Goal: Transaction & Acquisition: Purchase product/service

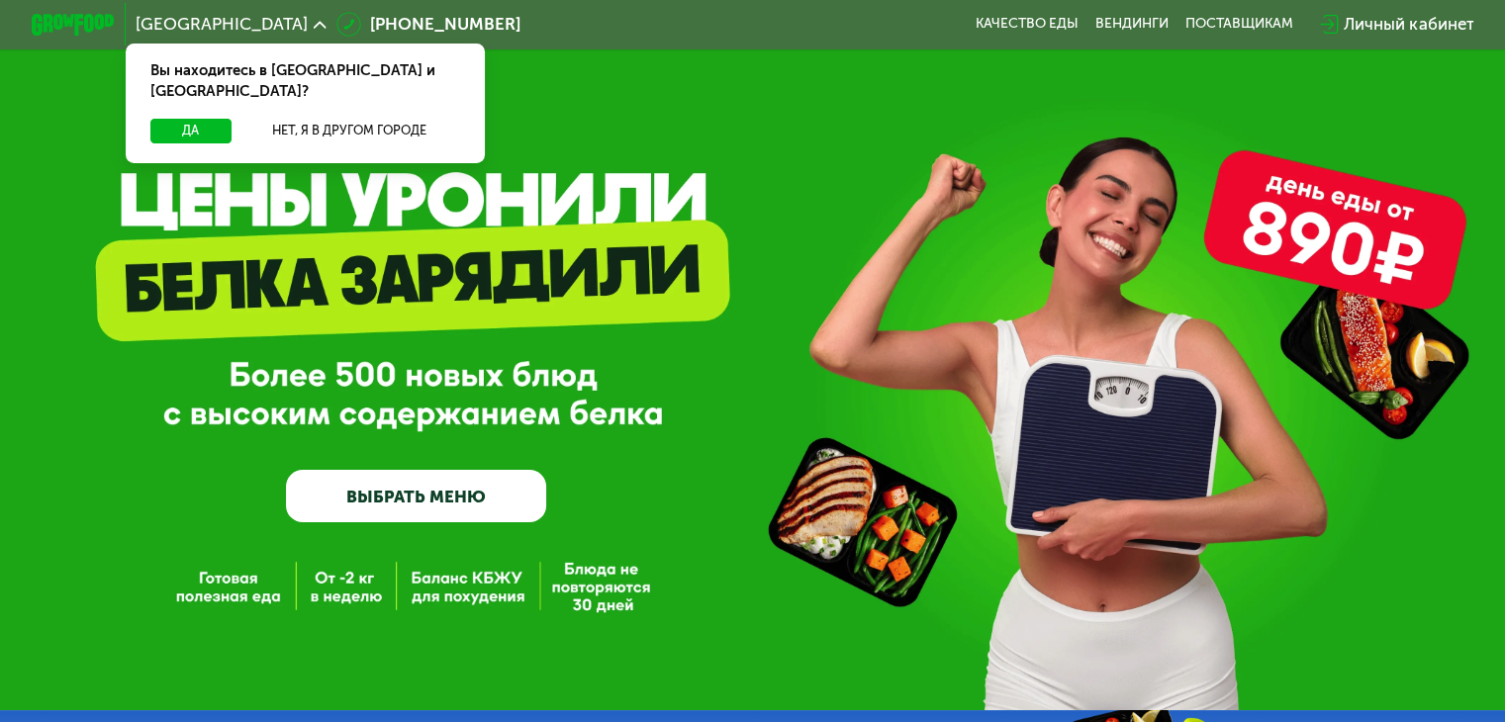
click at [380, 508] on link "ВЫБРАТЬ МЕНЮ" at bounding box center [416, 496] width 260 height 52
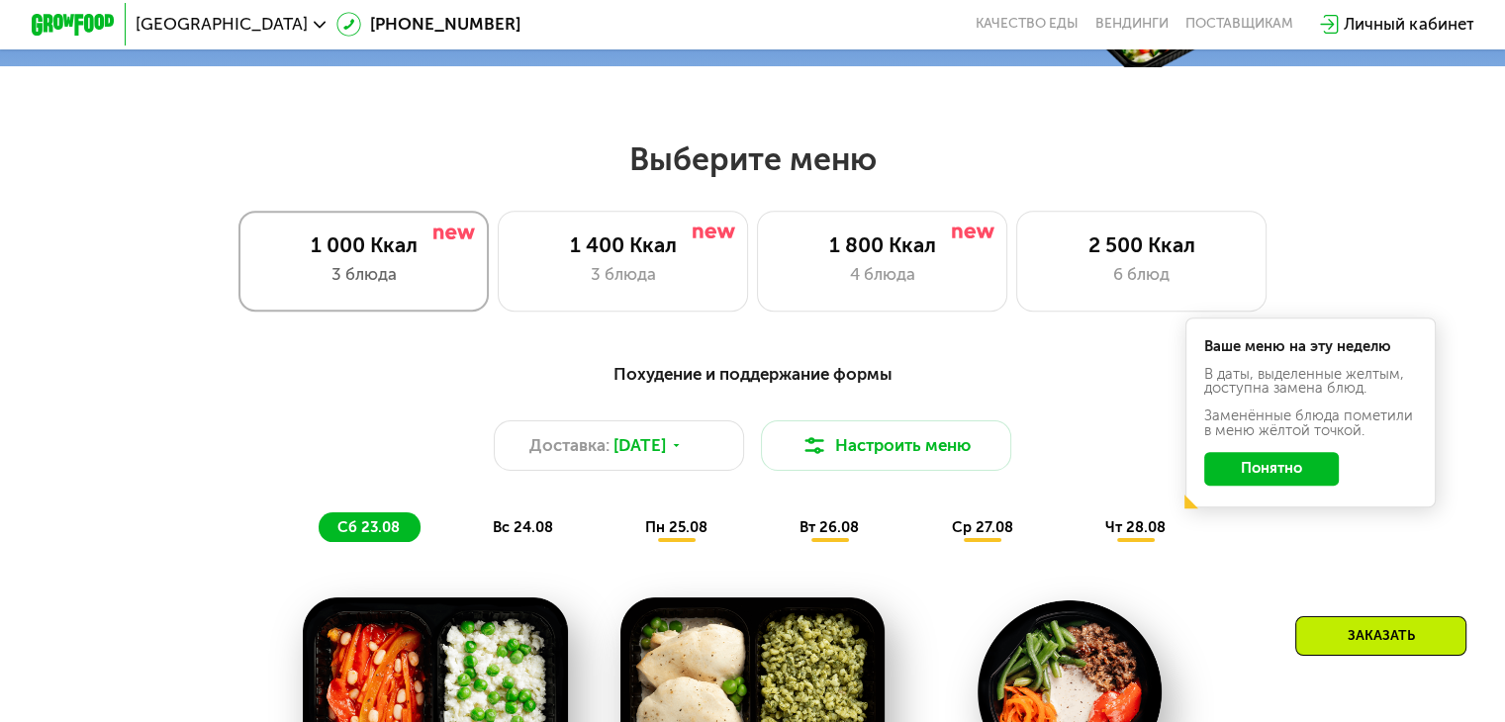
scroll to position [890, 0]
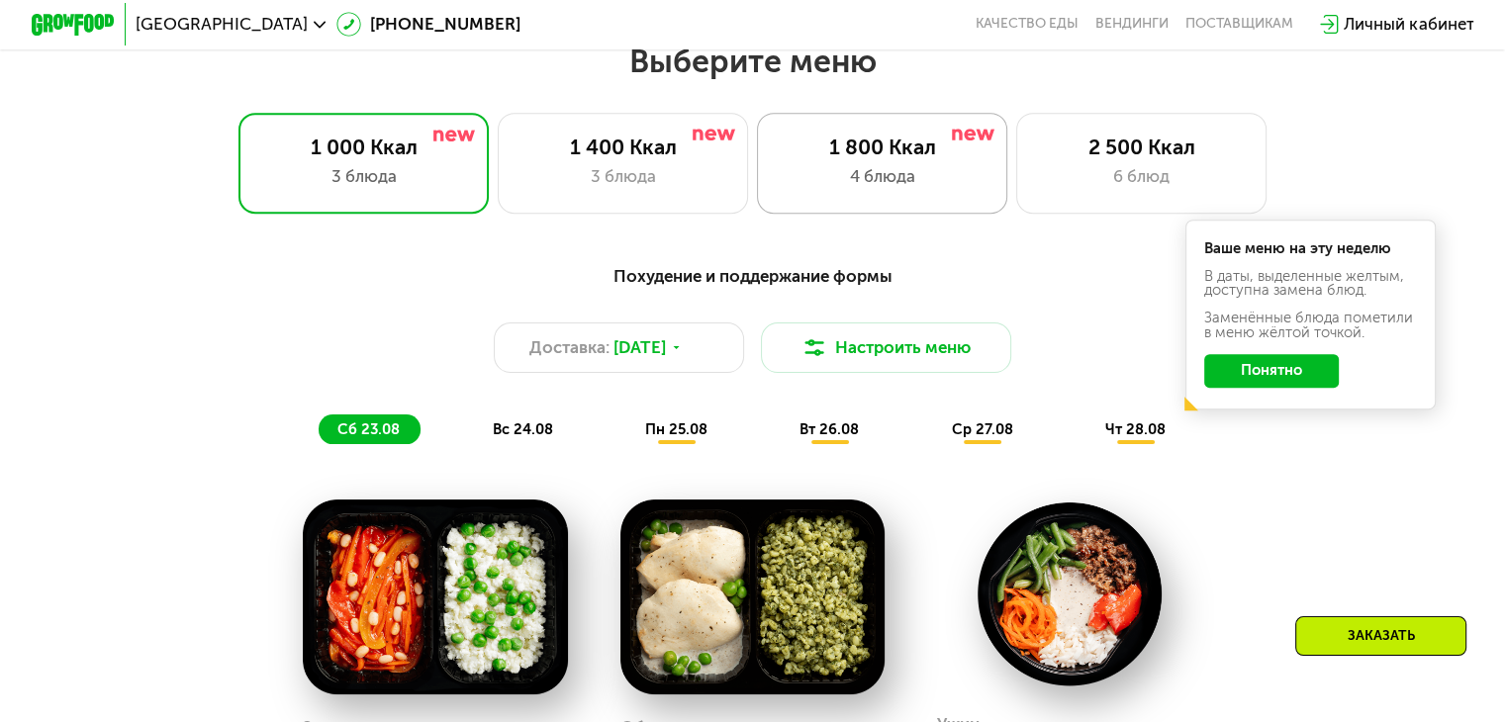
click at [823, 175] on div "4 блюда" at bounding box center [882, 176] width 207 height 25
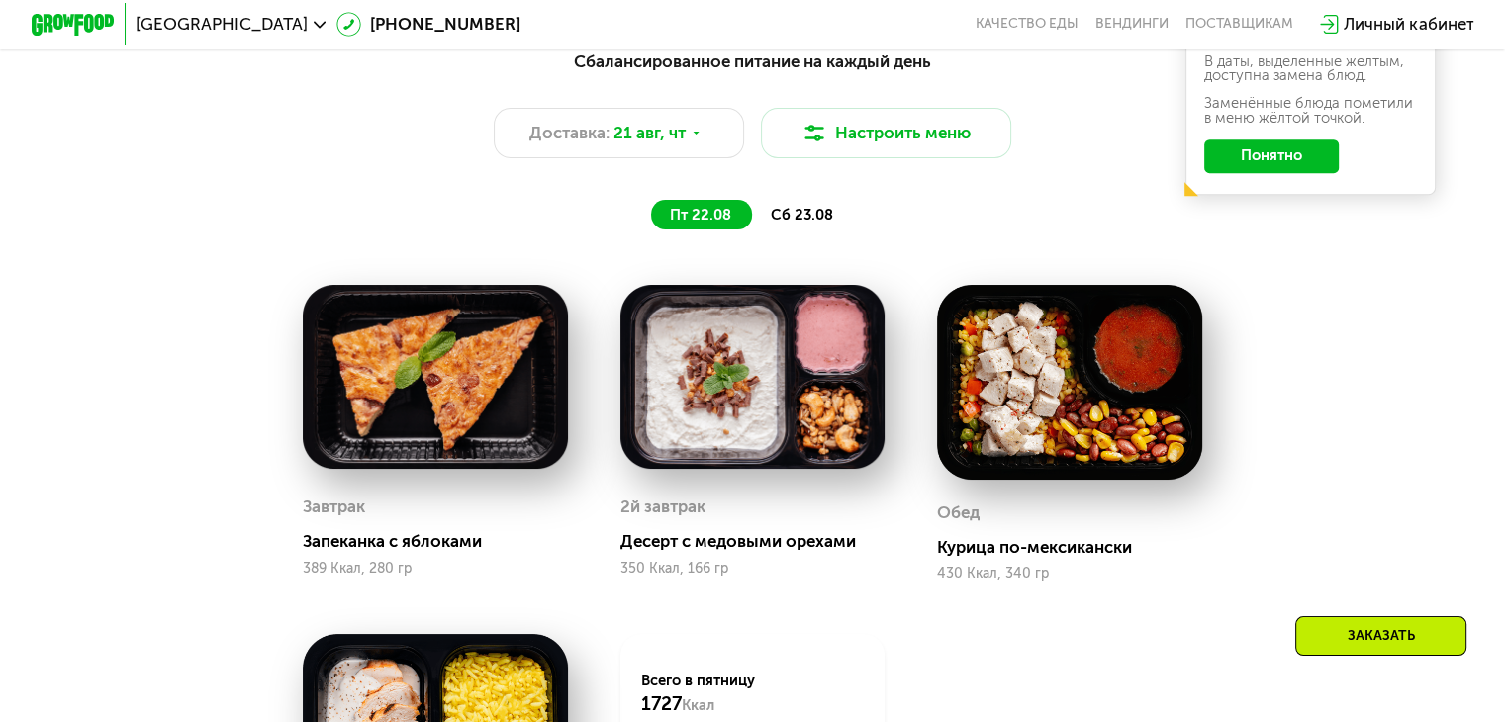
scroll to position [1088, 0]
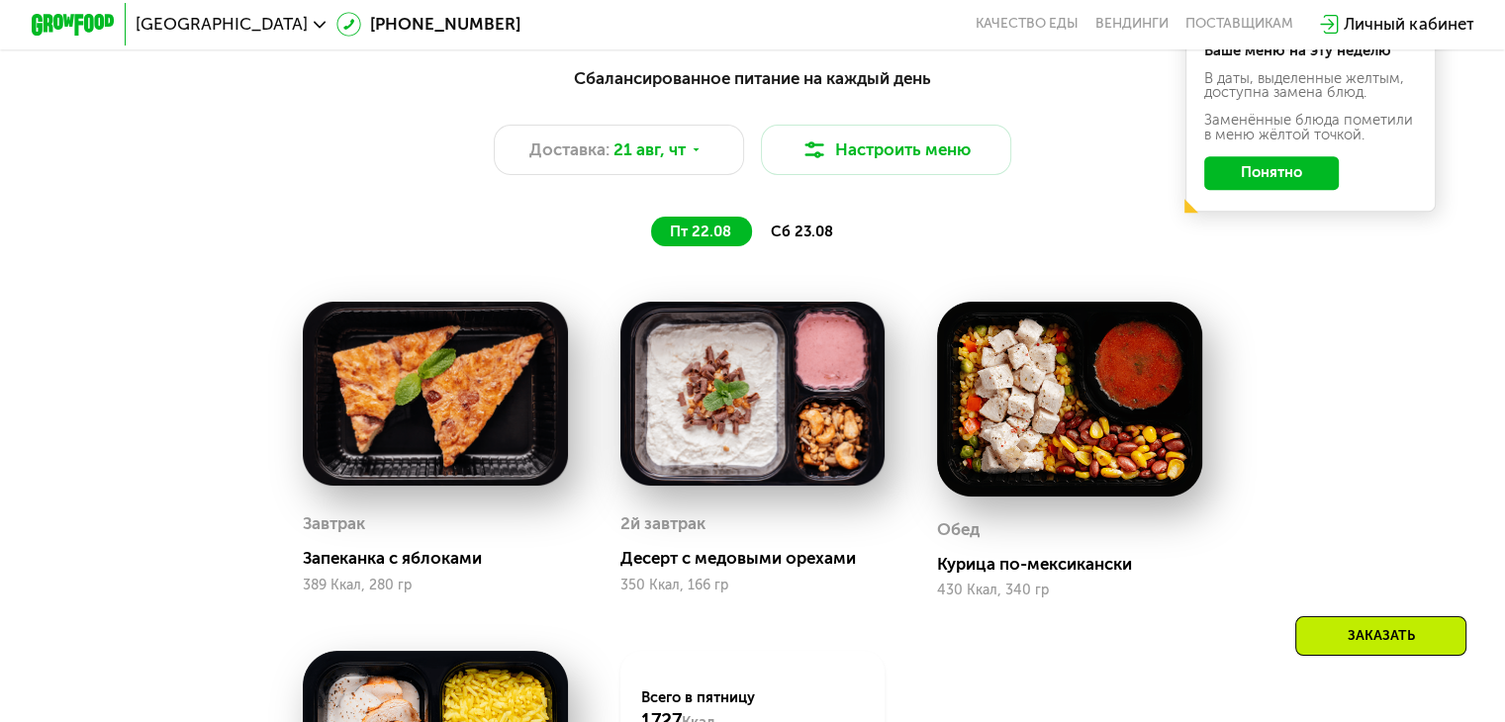
click at [791, 237] on span "сб 23.08" at bounding box center [802, 232] width 62 height 18
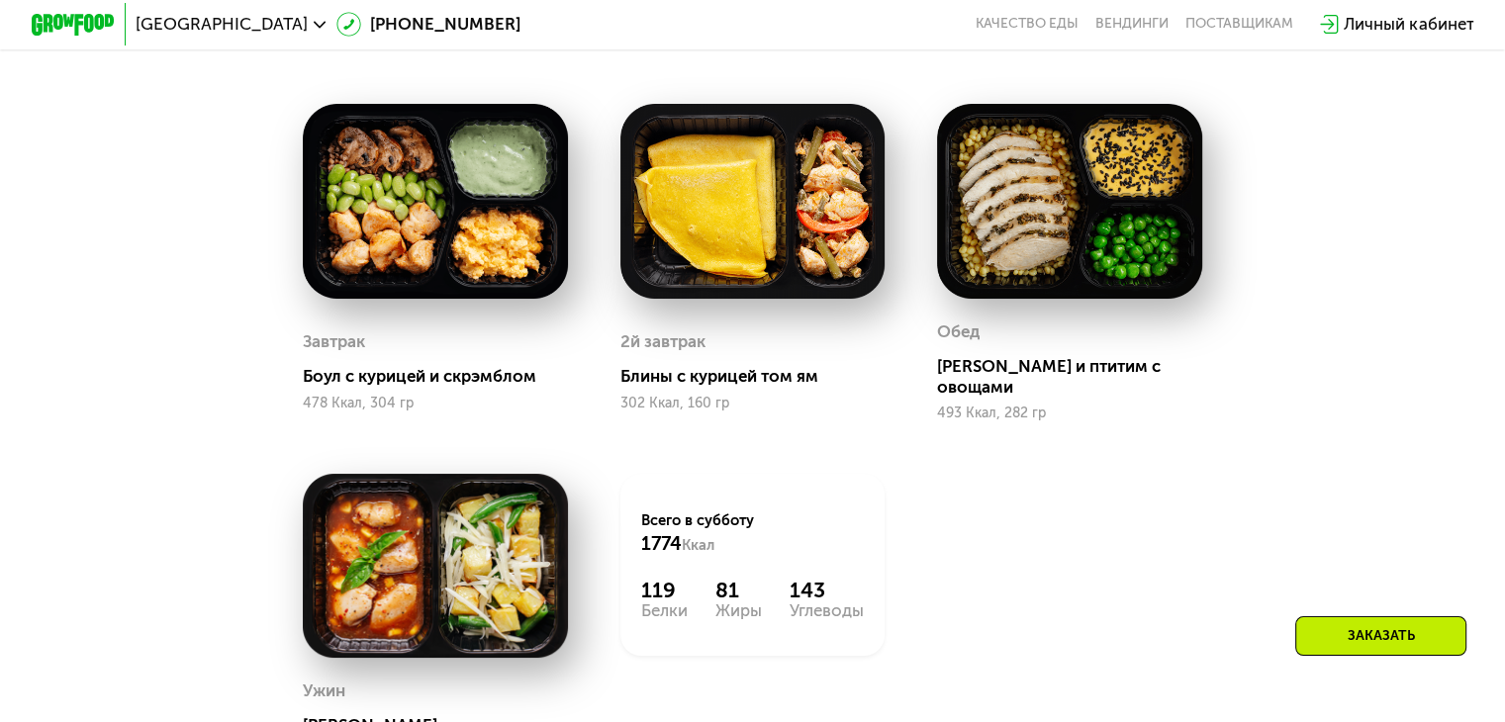
scroll to position [791, 0]
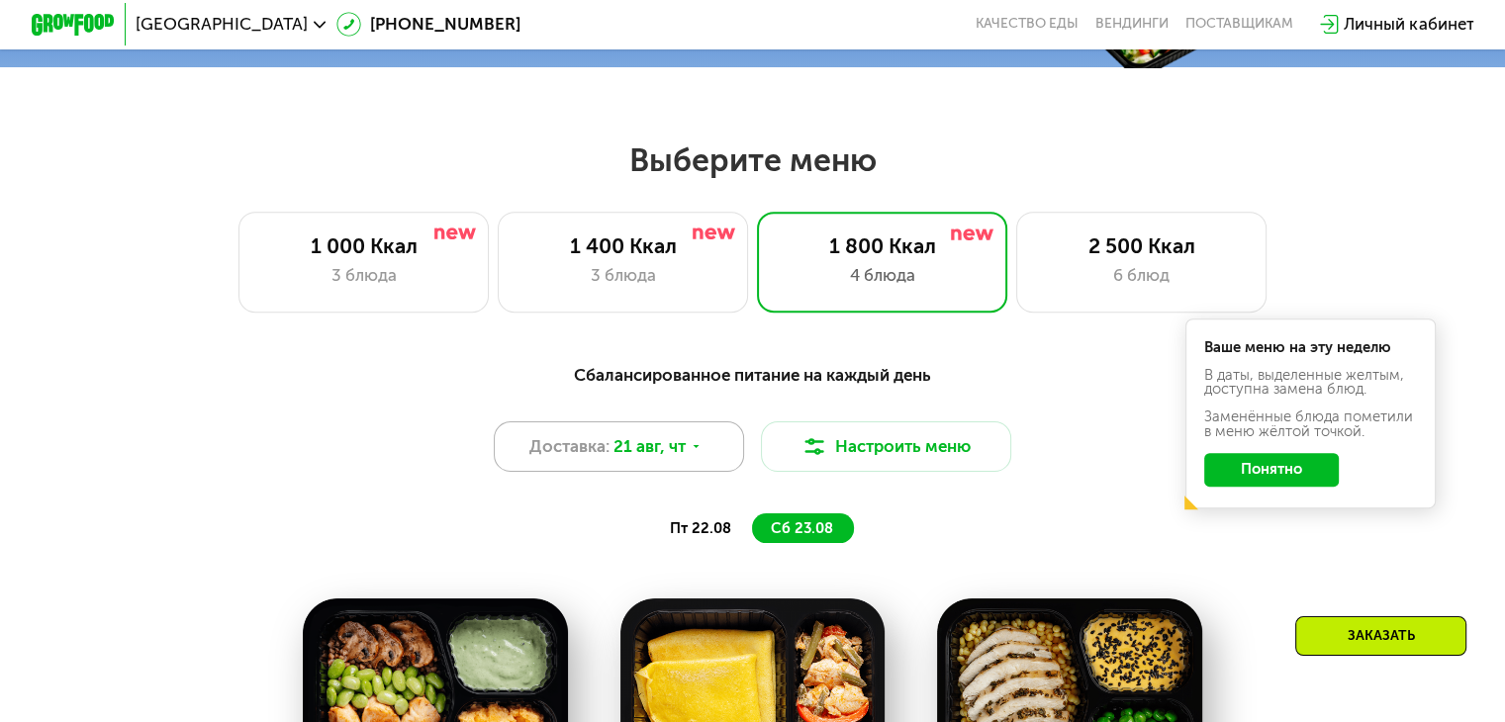
click at [719, 466] on div "Доставка: [DATE]" at bounding box center [619, 446] width 251 height 50
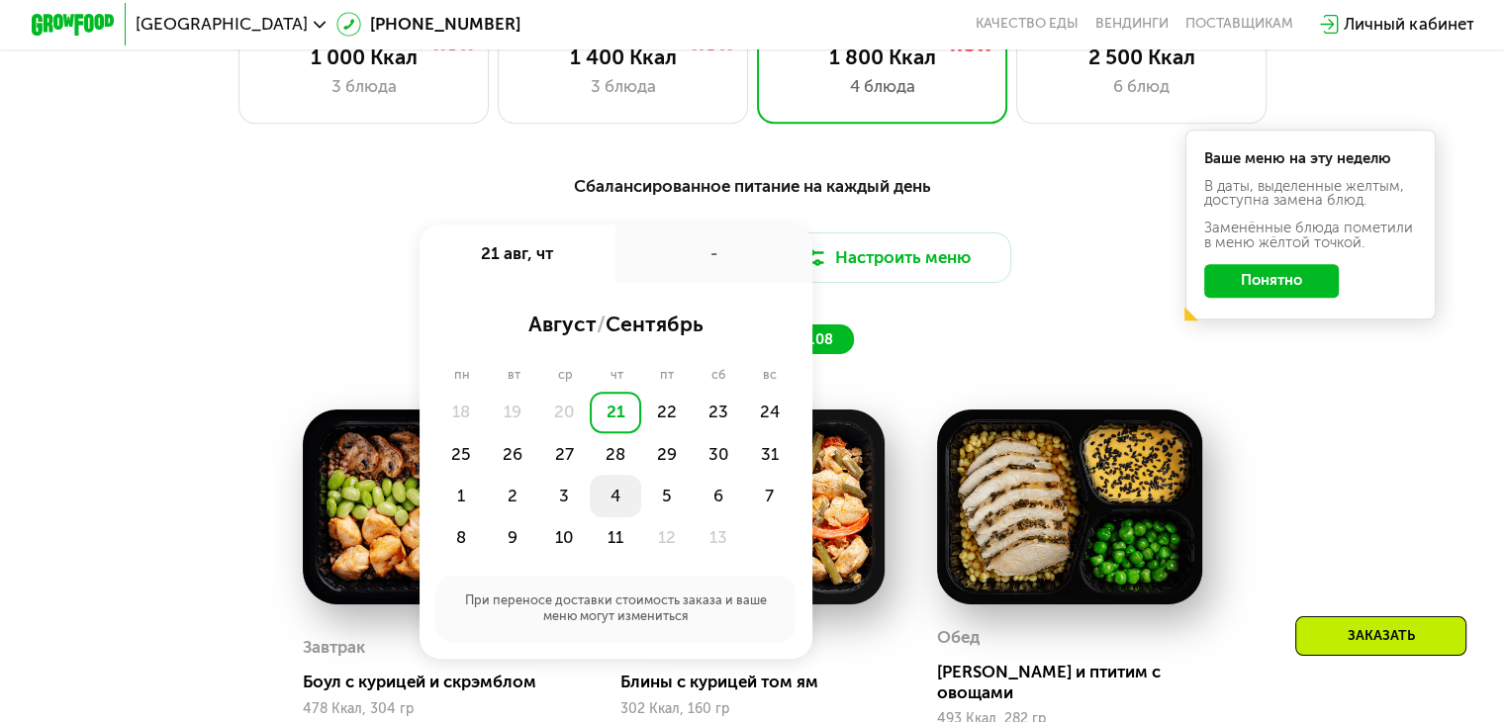
scroll to position [989, 0]
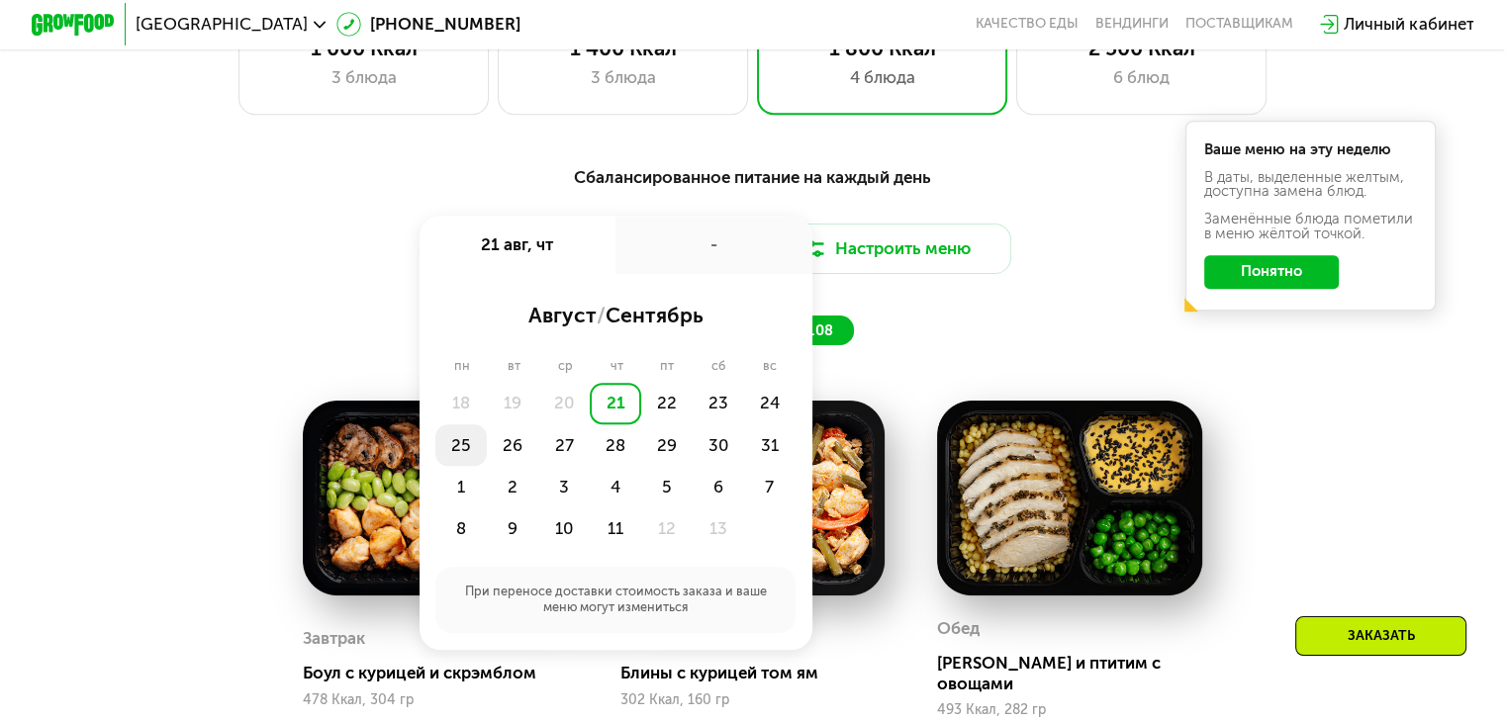
click at [487, 466] on div "25" at bounding box center [512, 445] width 51 height 42
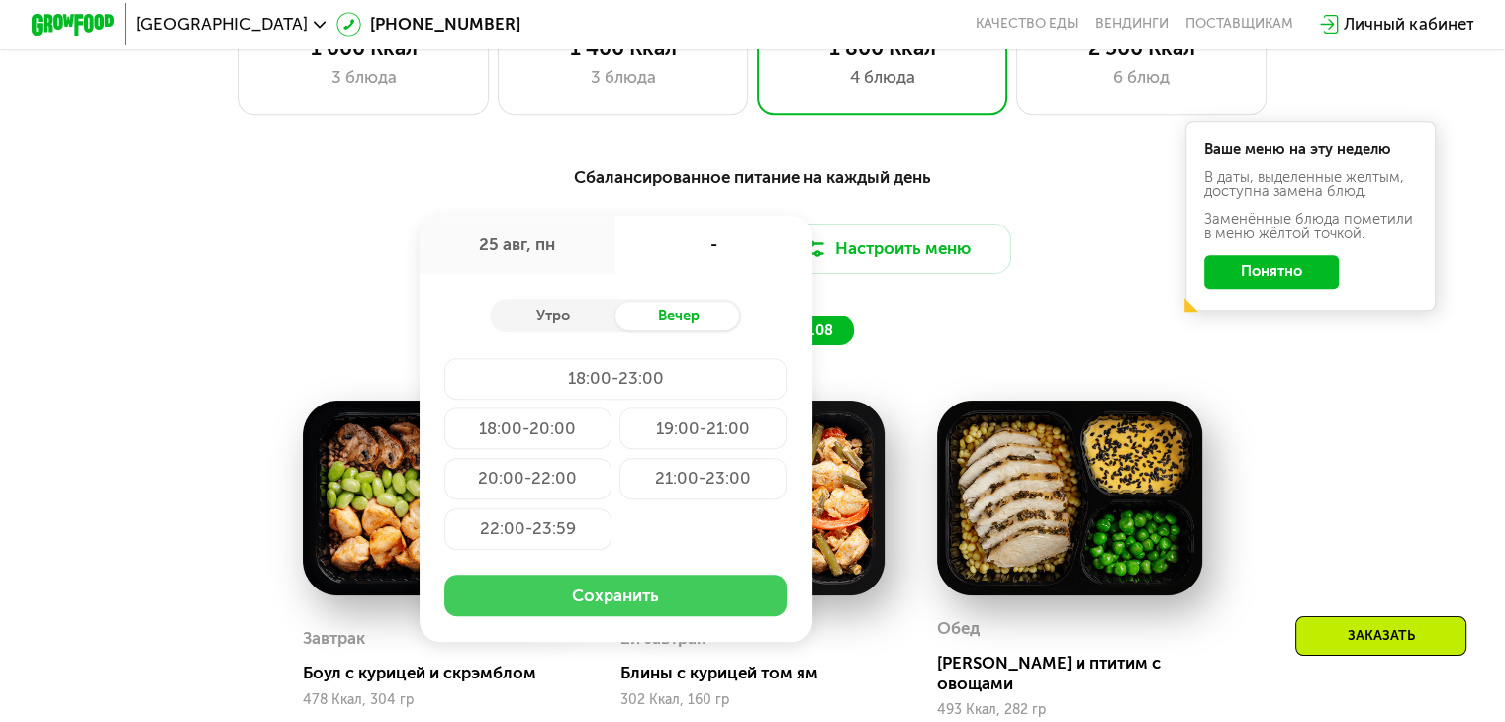
click at [604, 605] on button "Сохранить" at bounding box center [615, 596] width 342 height 42
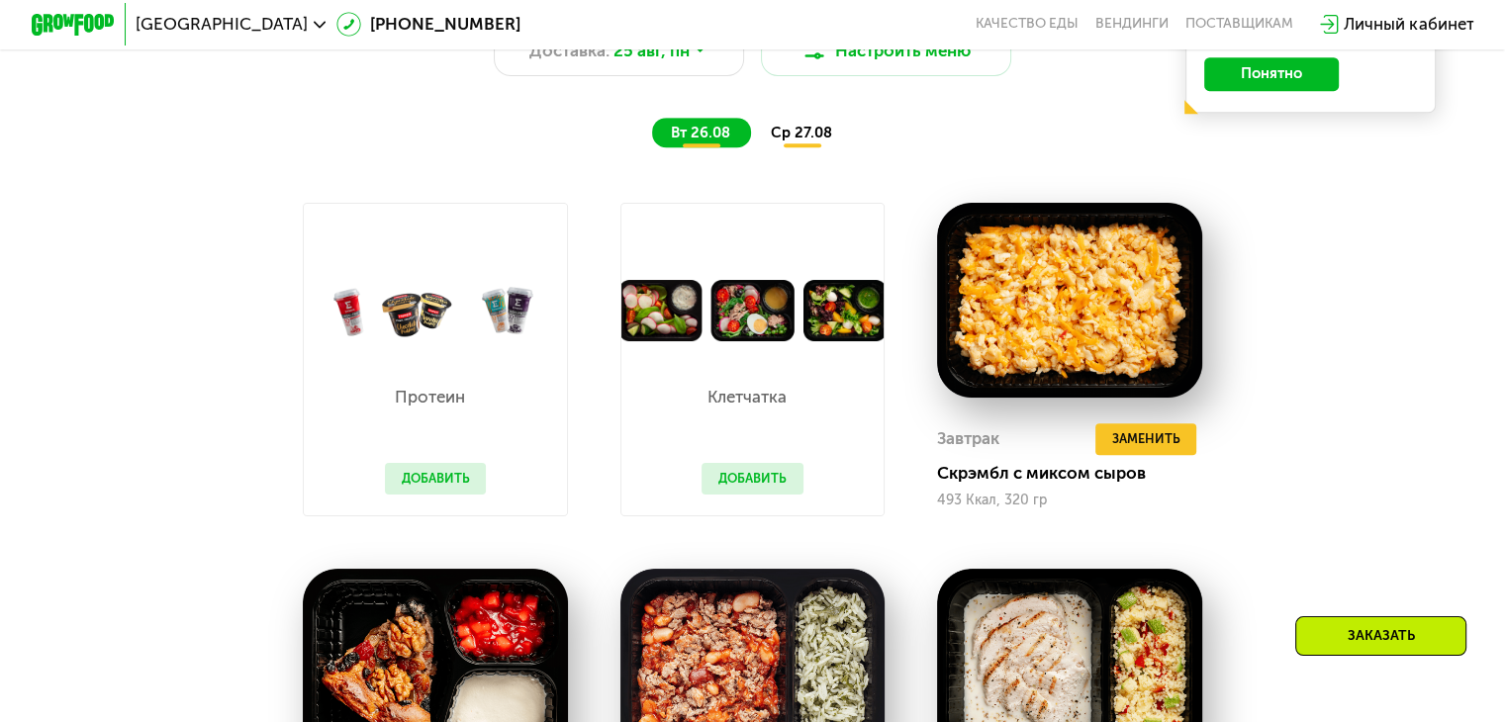
scroll to position [1385, 0]
